Goal: Task Accomplishment & Management: Manage account settings

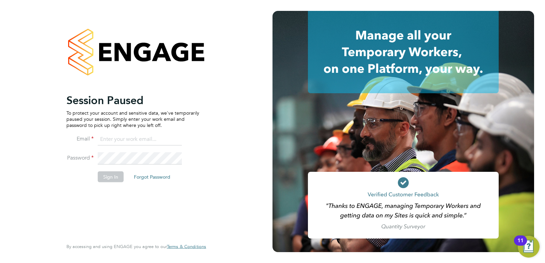
type input "[PERSON_NAME][EMAIL_ADDRESS][PERSON_NAME][DOMAIN_NAME]"
click at [115, 193] on div "Session Paused To protect your account and sensitive data, we've temporarily pa…" at bounding box center [132, 165] width 133 height 145
click at [107, 178] on button "Sign In" at bounding box center [111, 176] width 26 height 11
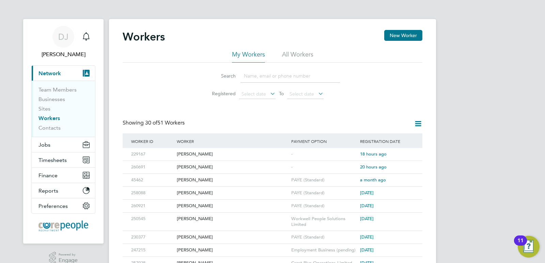
click at [45, 117] on link "Workers" at bounding box center [48, 118] width 21 height 6
click at [407, 153] on icon at bounding box center [407, 155] width 7 height 8
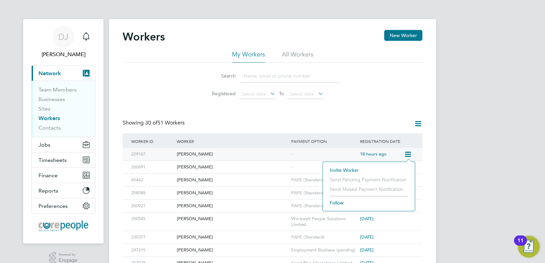
click at [407, 153] on icon at bounding box center [407, 155] width 7 height 8
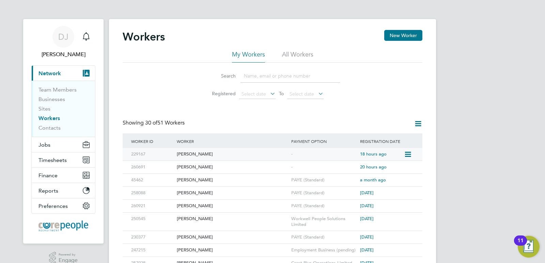
click at [188, 153] on div "Scott Lavan" at bounding box center [232, 154] width 114 height 13
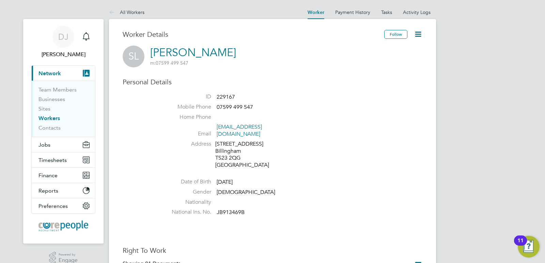
click at [418, 34] on icon at bounding box center [418, 34] width 9 height 9
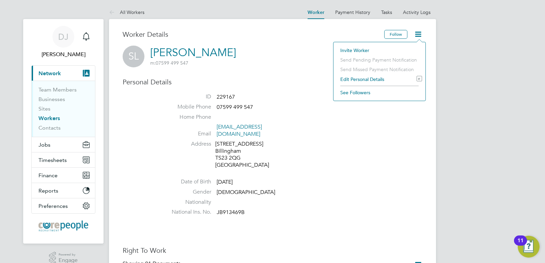
click at [352, 79] on li "Edit Personal Details e" at bounding box center [379, 80] width 85 height 10
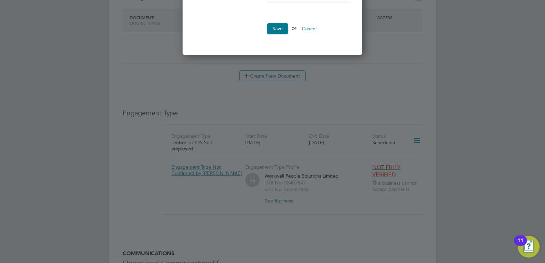
click at [309, 26] on button "Cancel" at bounding box center [309, 28] width 26 height 11
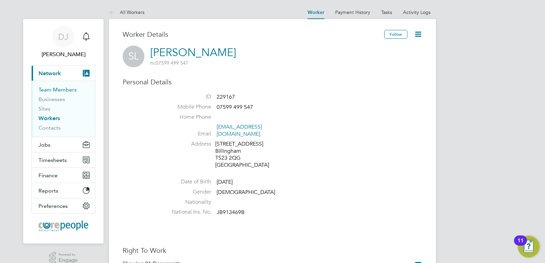
click at [53, 90] on link "Team Members" at bounding box center [57, 90] width 38 height 6
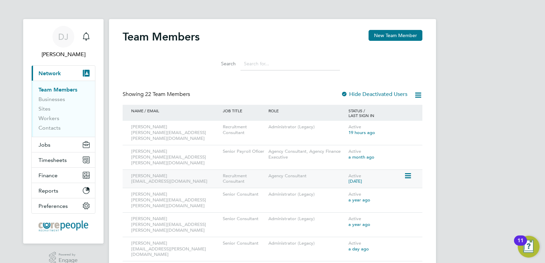
click at [408, 172] on icon at bounding box center [407, 176] width 7 height 8
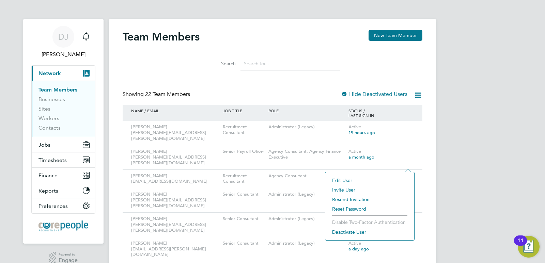
click at [354, 231] on li "Deactivate User" at bounding box center [370, 233] width 82 height 10
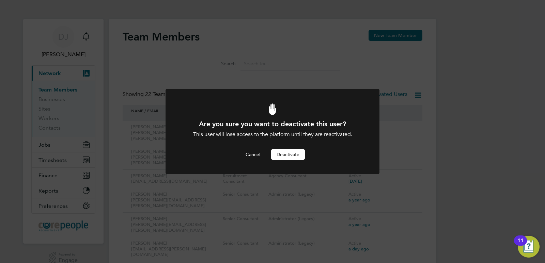
click at [286, 155] on button "Deactivate" at bounding box center [288, 154] width 34 height 11
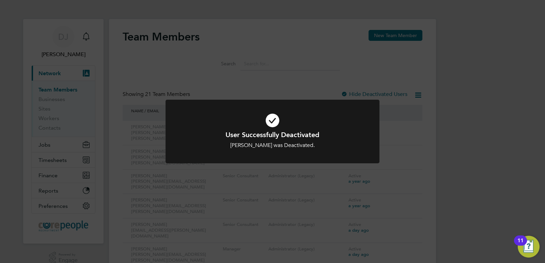
click at [433, 183] on div "User Successfully Deactivated Ajith Janahan was Deactivated. Cancel Okay" at bounding box center [272, 131] width 545 height 263
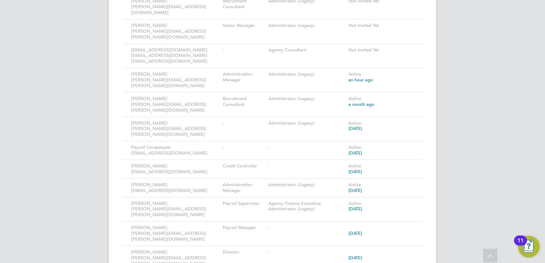
scroll to position [280, 0]
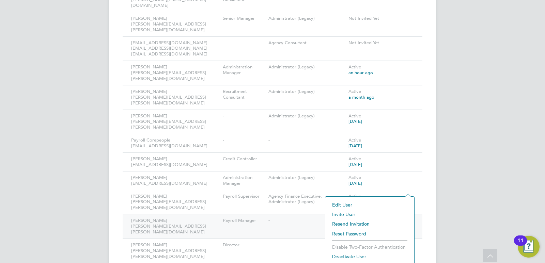
click at [416, 214] on div "Joanne Culkin joanne.culkin@corepeople.com Payroll Manager - 6 years ago" at bounding box center [273, 226] width 300 height 25
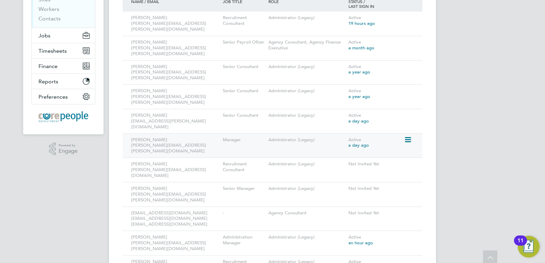
scroll to position [0, 0]
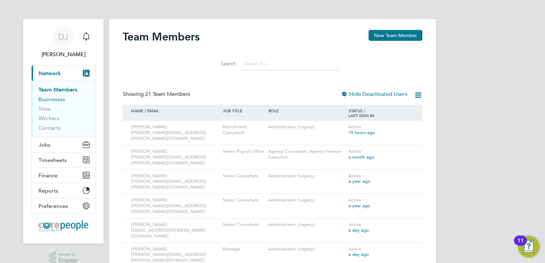
click at [53, 99] on link "Businesses" at bounding box center [51, 99] width 27 height 6
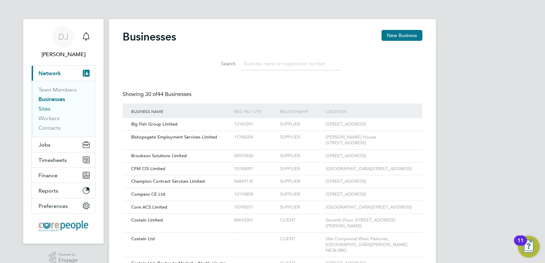
click at [47, 110] on link "Sites" at bounding box center [44, 109] width 12 height 6
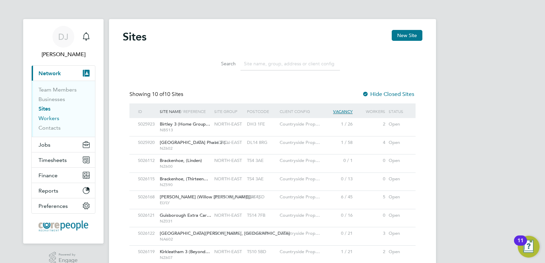
click at [51, 118] on link "Workers" at bounding box center [48, 118] width 21 height 6
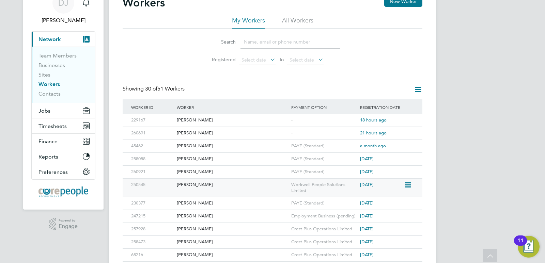
click at [192, 186] on div "Daniel Brown" at bounding box center [232, 185] width 114 height 13
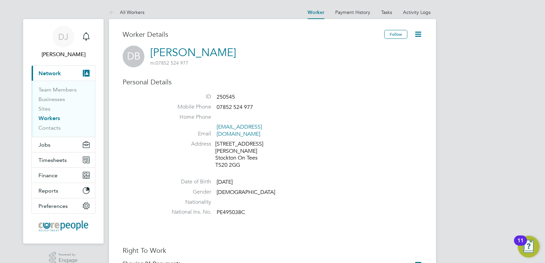
click at [53, 120] on link "Workers" at bounding box center [48, 118] width 21 height 6
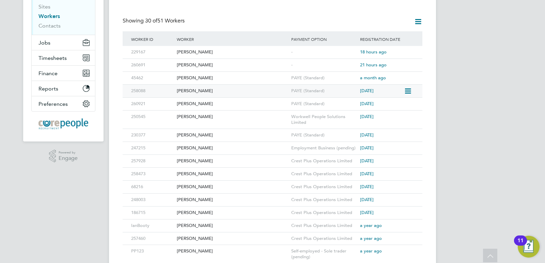
scroll to position [170, 0]
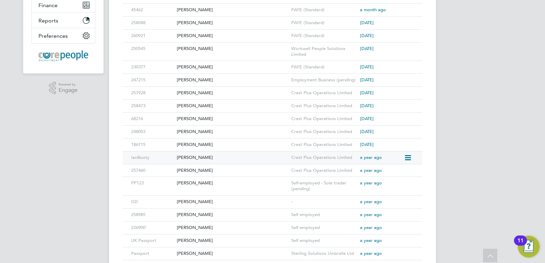
click at [409, 158] on icon at bounding box center [407, 158] width 7 height 8
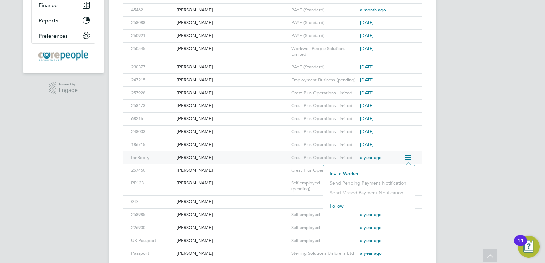
click at [225, 153] on div "[PERSON_NAME]" at bounding box center [232, 158] width 114 height 13
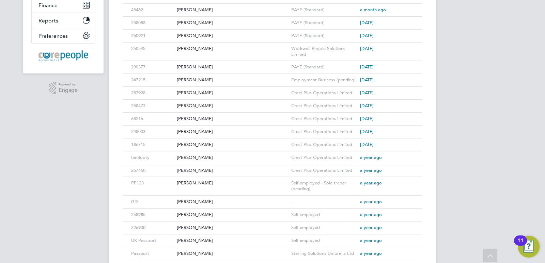
scroll to position [0, 0]
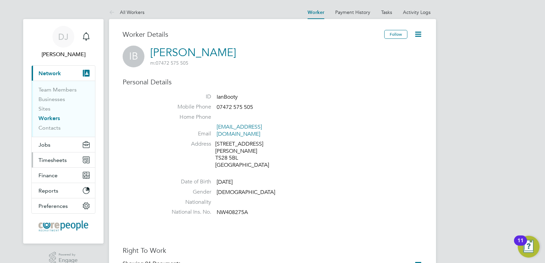
click at [57, 162] on span "Timesheets" at bounding box center [52, 160] width 28 height 6
